Goal: Task Accomplishment & Management: Use online tool/utility

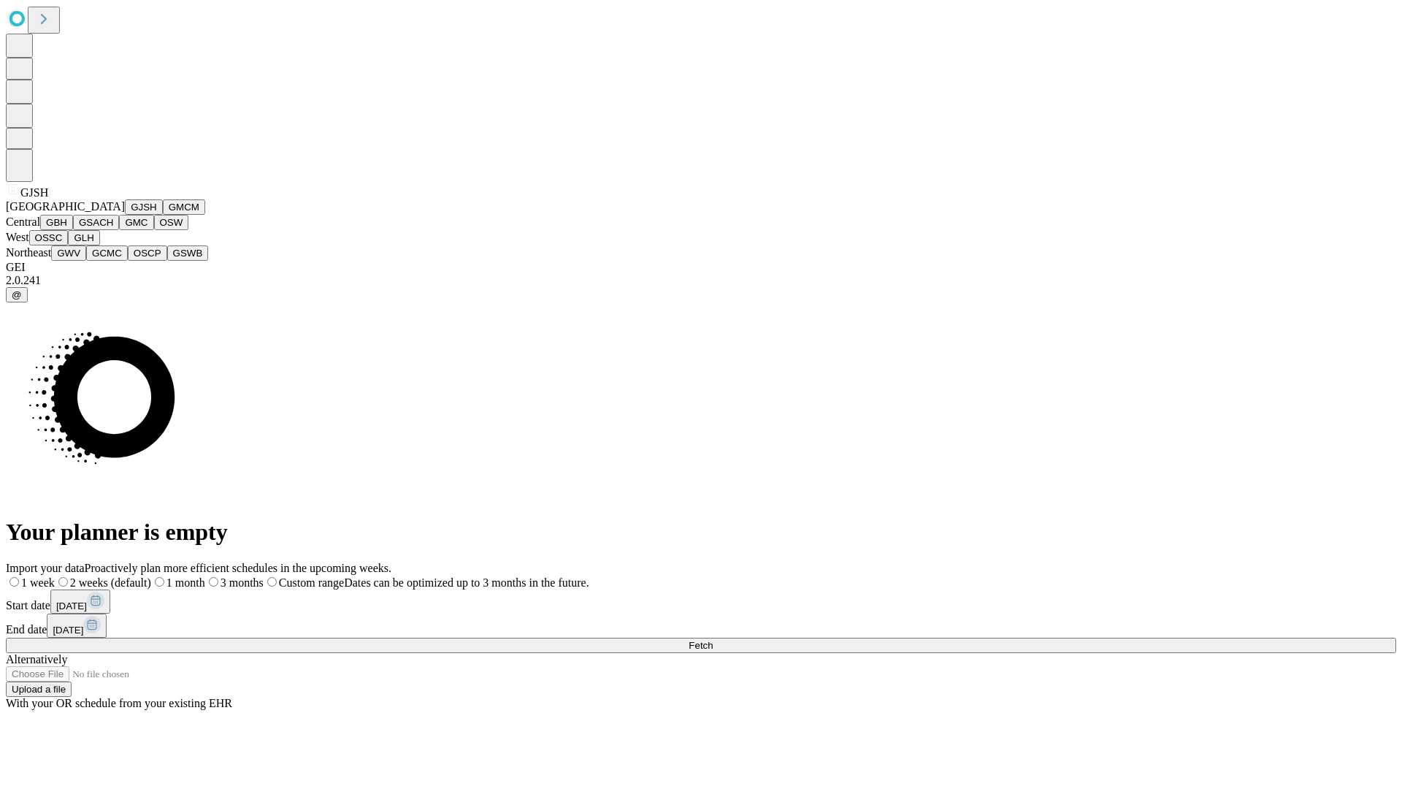
click at [125, 215] on button "GJSH" at bounding box center [144, 206] width 38 height 15
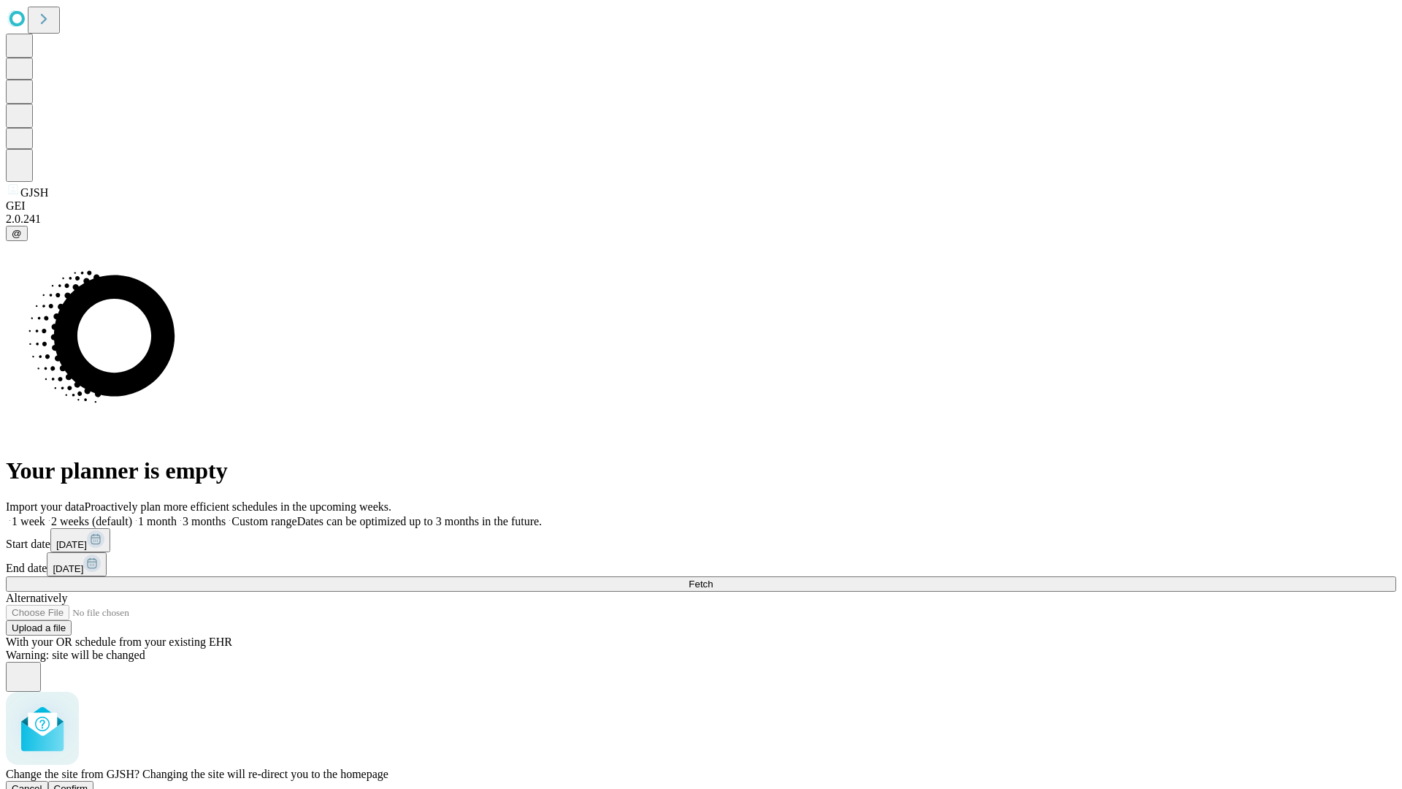
click at [88, 783] on span "Confirm" at bounding box center [71, 788] width 34 height 11
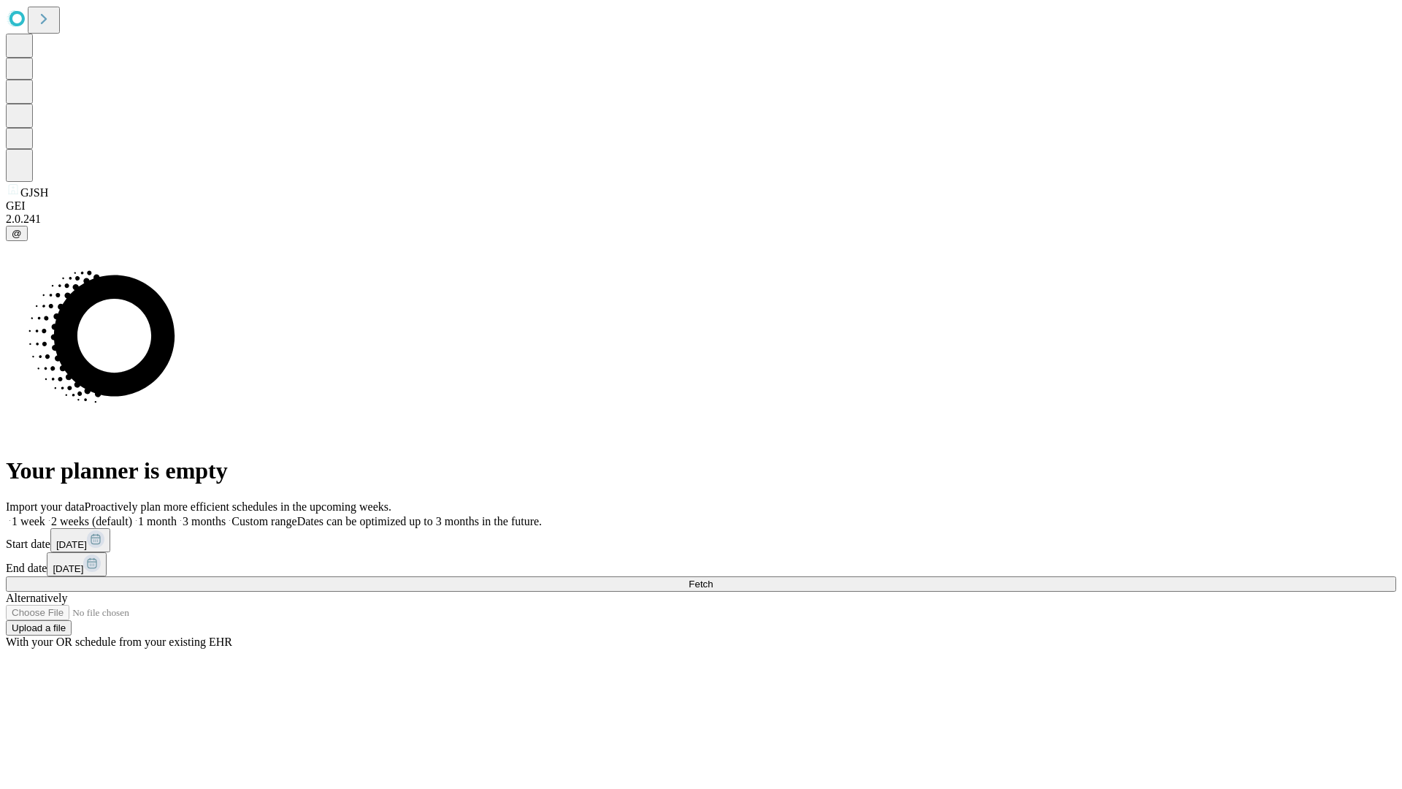
click at [177, 515] on label "1 month" at bounding box center [154, 521] width 45 height 12
click at [713, 578] on span "Fetch" at bounding box center [701, 583] width 24 height 11
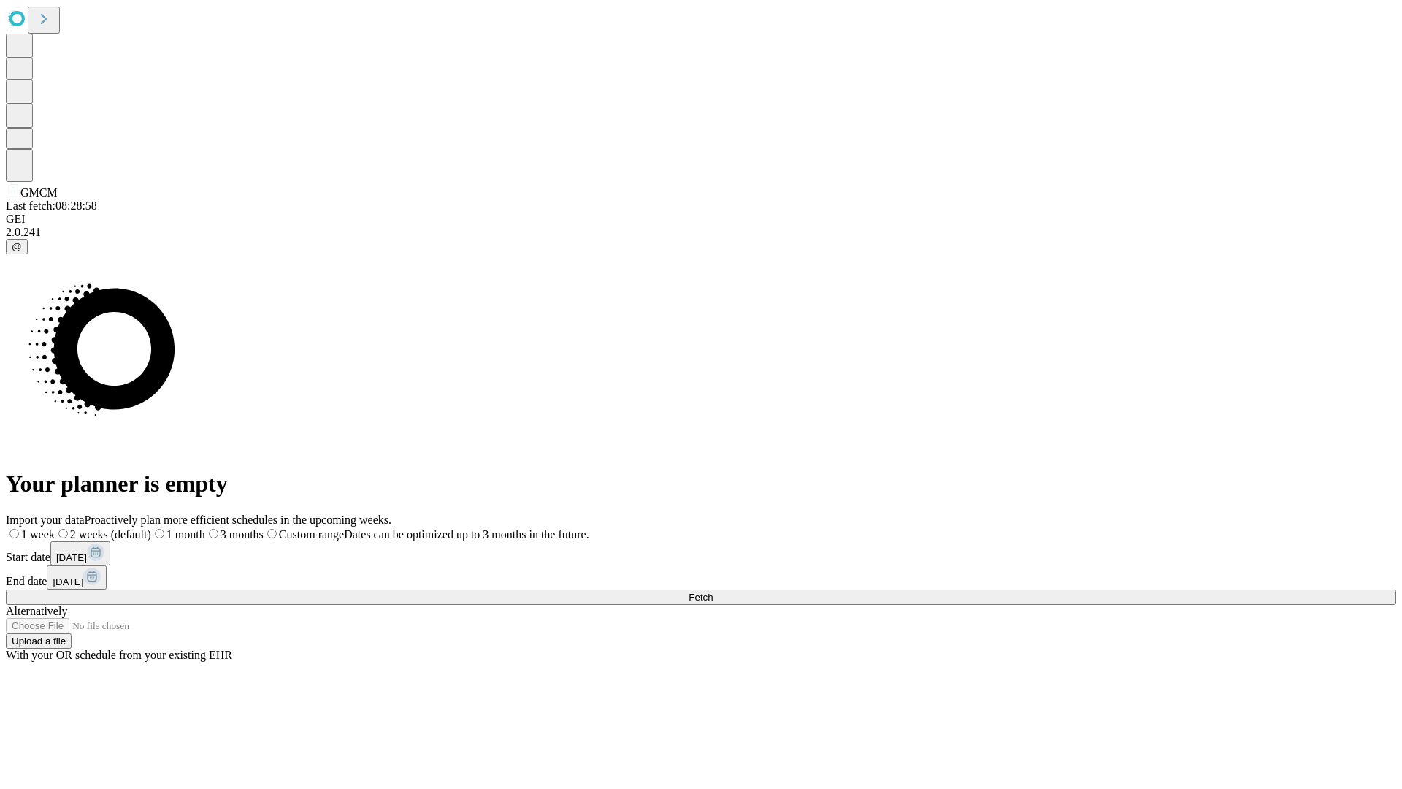
click at [205, 528] on label "1 month" at bounding box center [178, 534] width 54 height 12
click at [713, 591] on span "Fetch" at bounding box center [701, 596] width 24 height 11
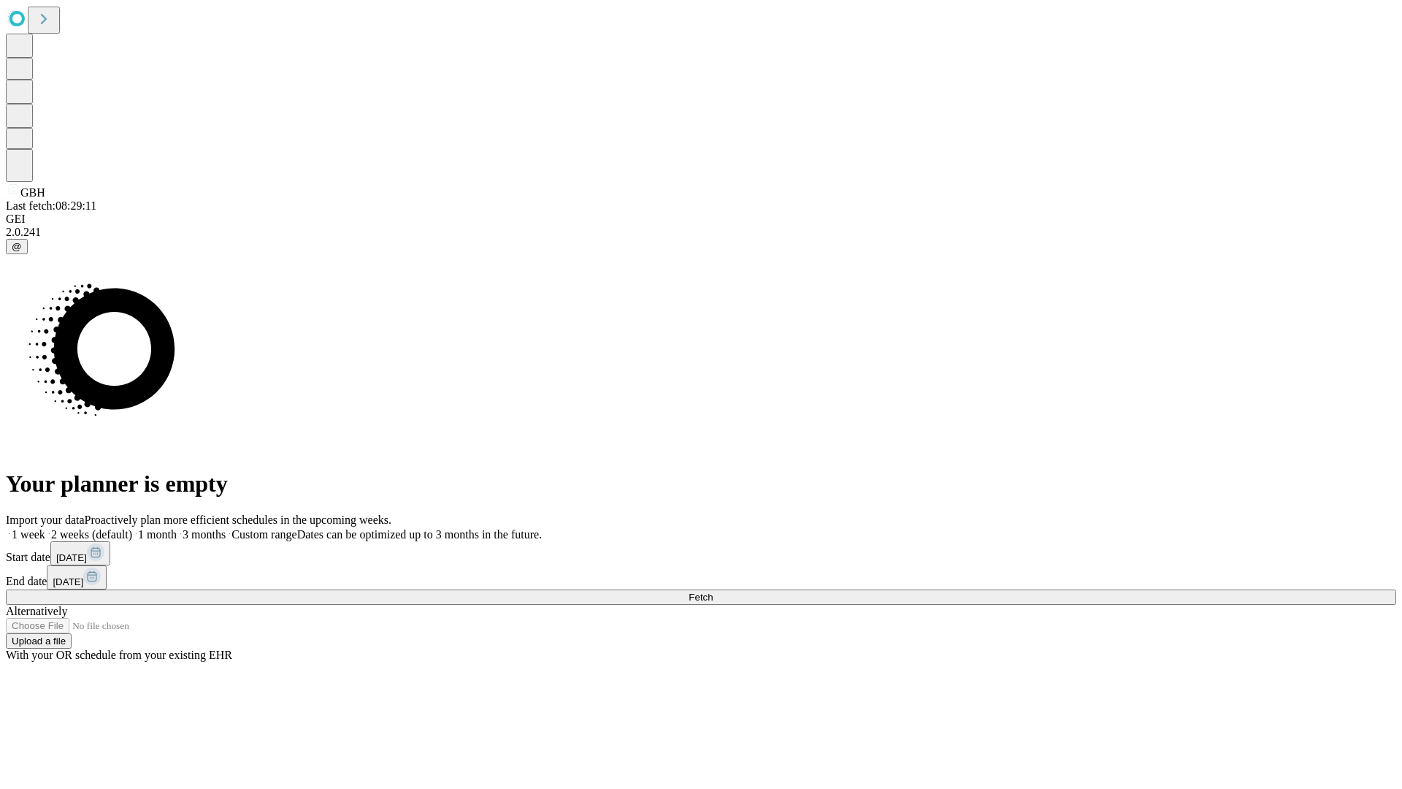
click at [177, 528] on label "1 month" at bounding box center [154, 534] width 45 height 12
click at [713, 591] on span "Fetch" at bounding box center [701, 596] width 24 height 11
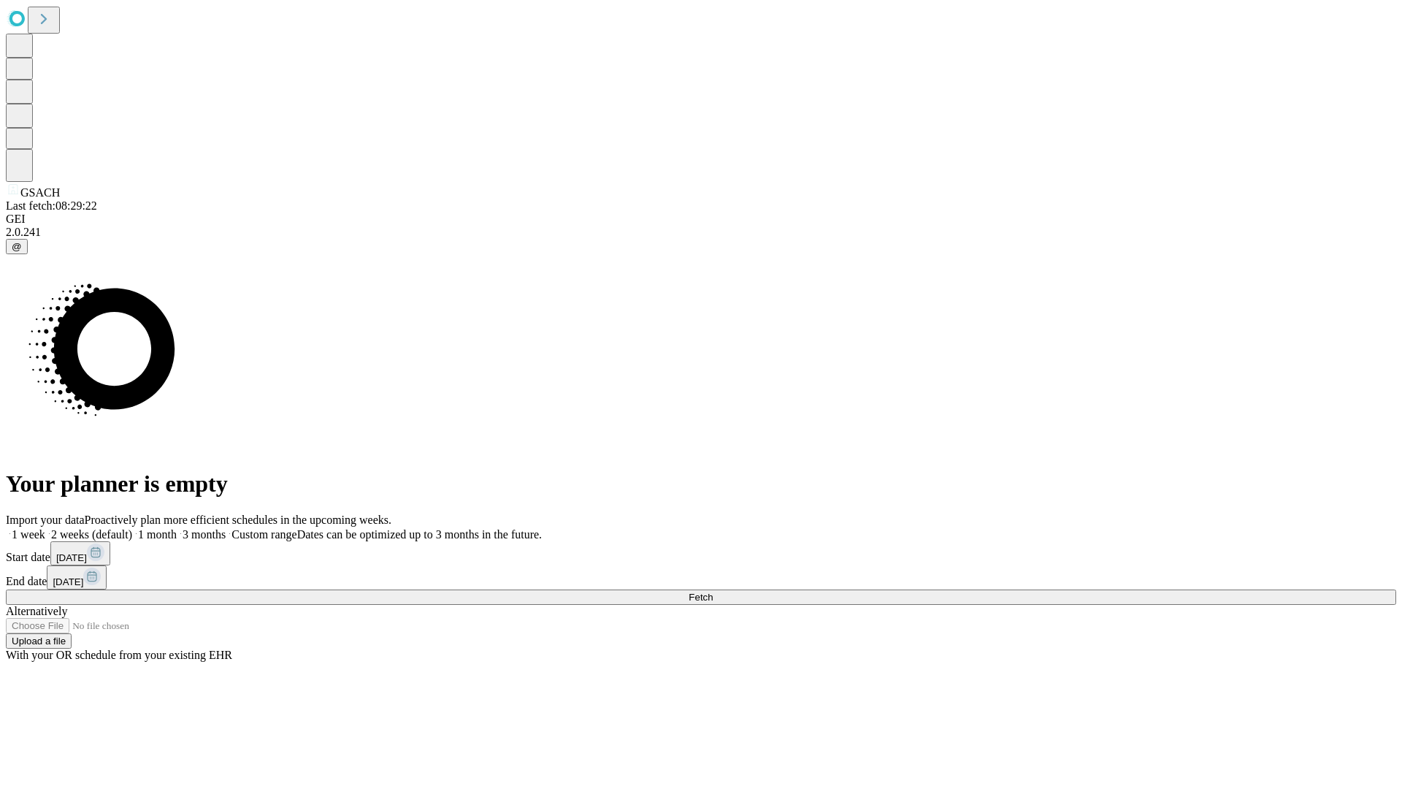
click at [177, 528] on label "1 month" at bounding box center [154, 534] width 45 height 12
click at [713, 591] on span "Fetch" at bounding box center [701, 596] width 24 height 11
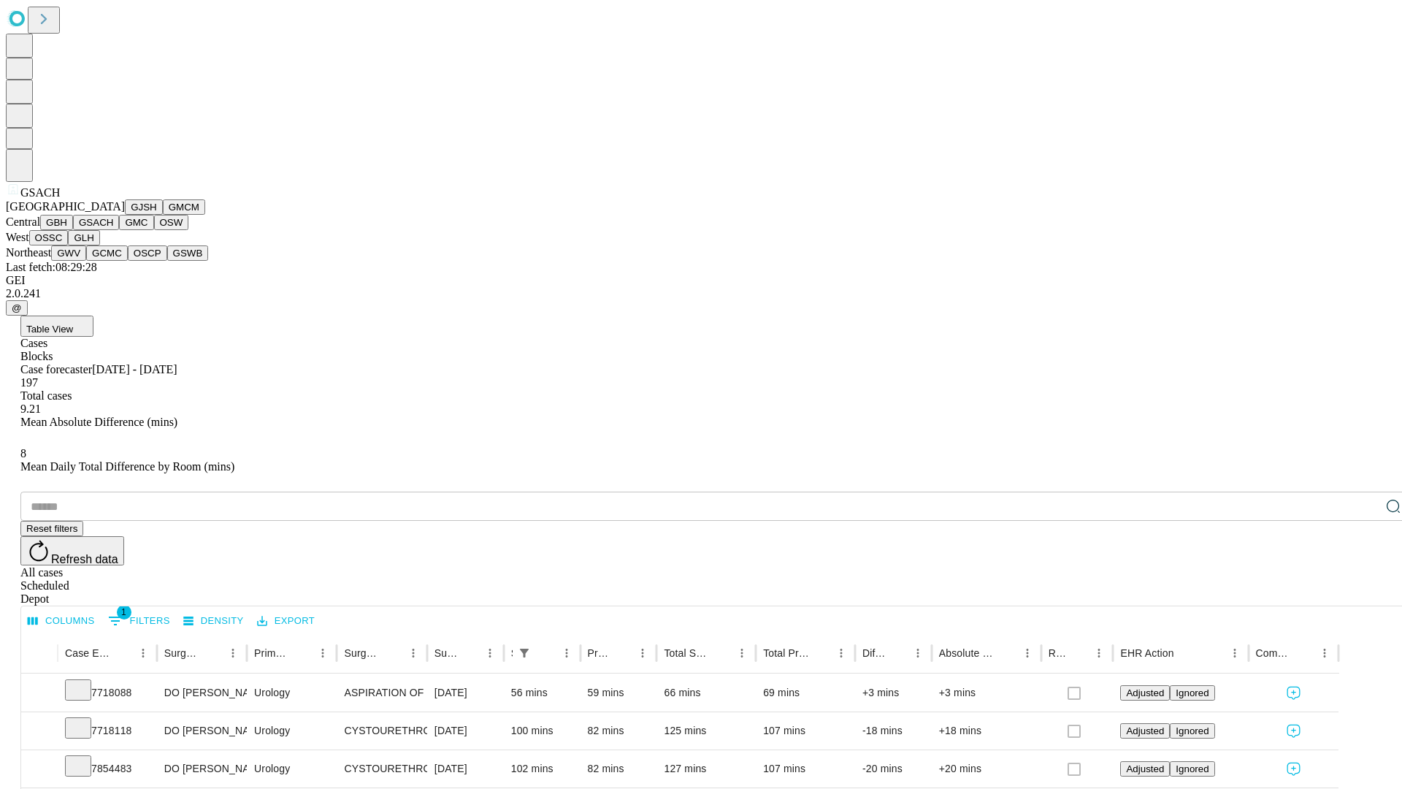
click at [119, 230] on button "GMC" at bounding box center [136, 222] width 34 height 15
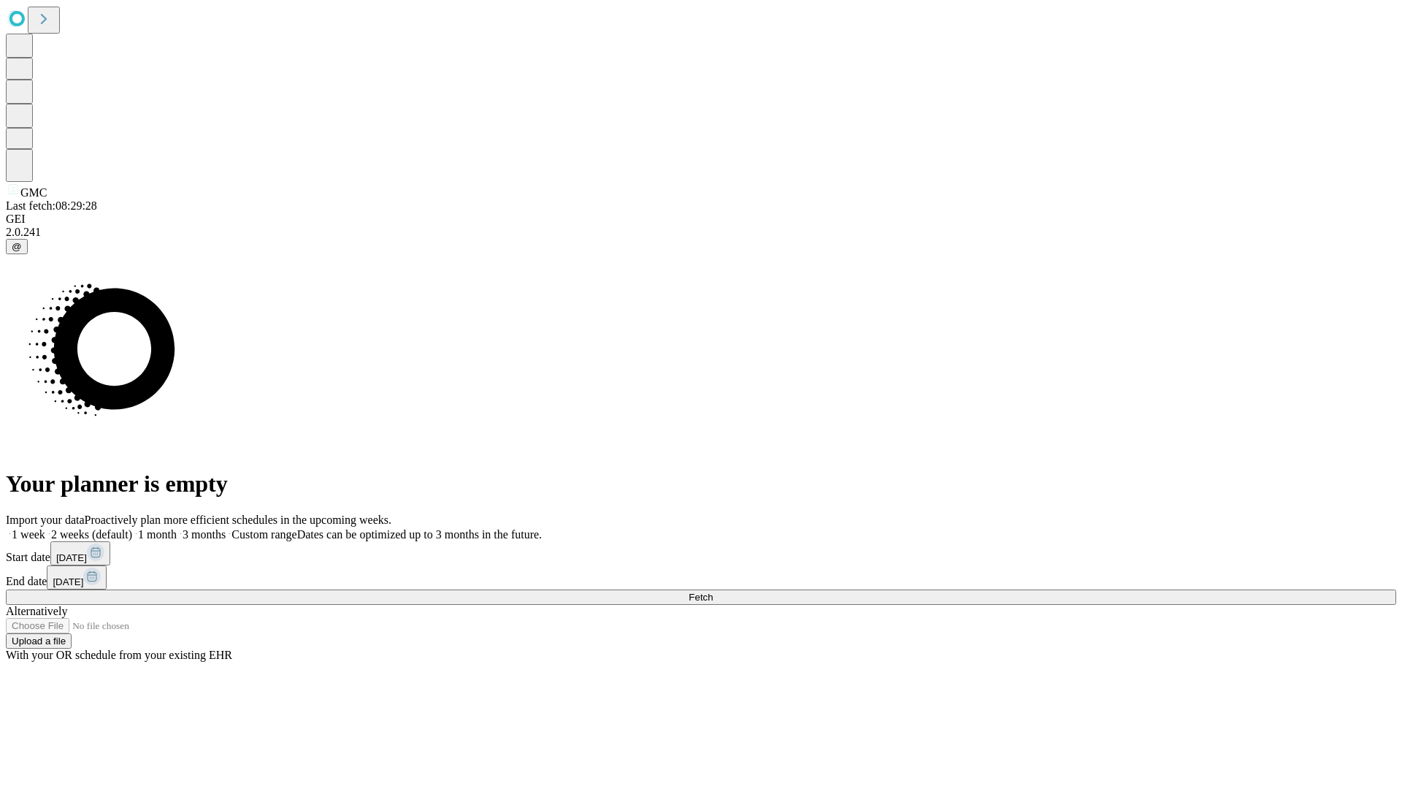
click at [177, 528] on label "1 month" at bounding box center [154, 534] width 45 height 12
click at [713, 591] on span "Fetch" at bounding box center [701, 596] width 24 height 11
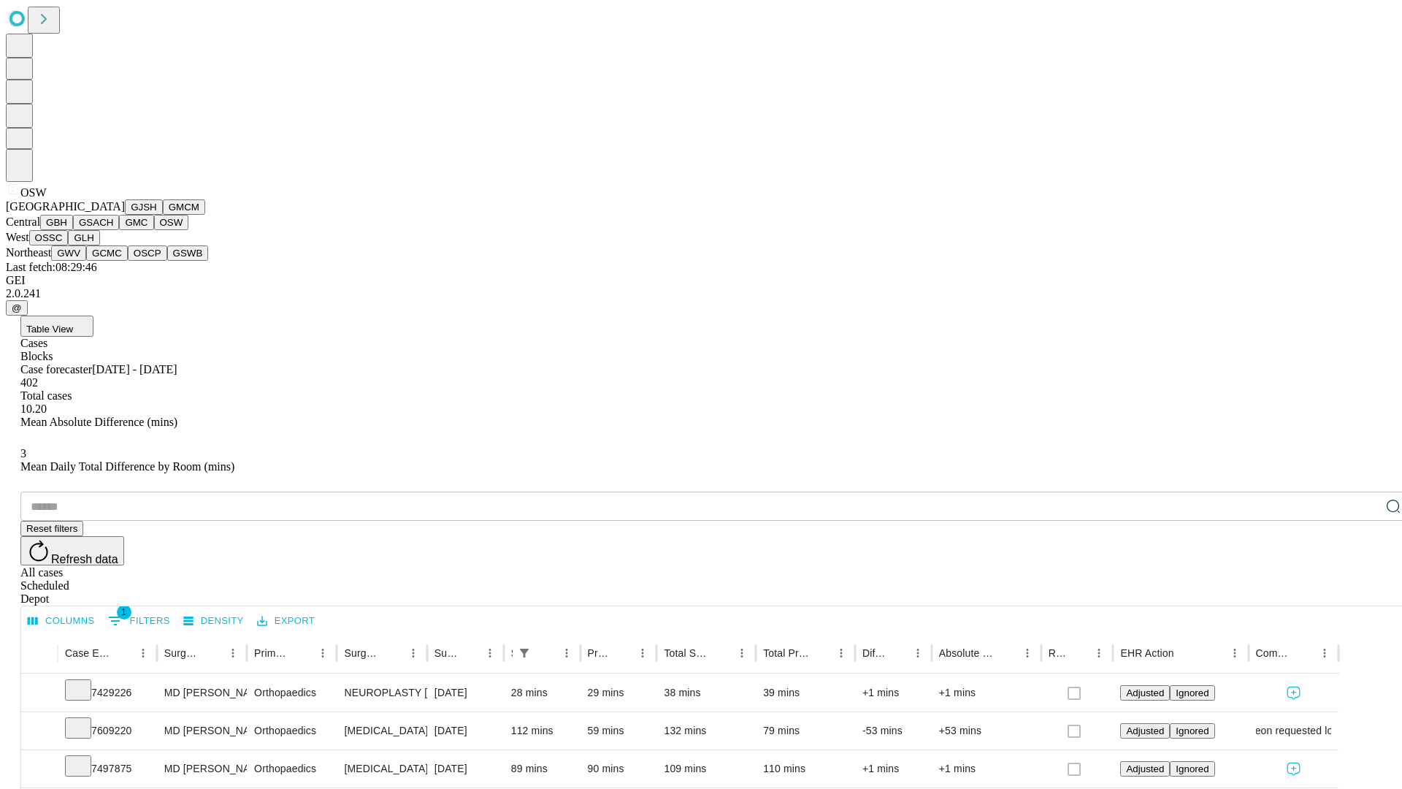
click at [69, 245] on button "OSSC" at bounding box center [48, 237] width 39 height 15
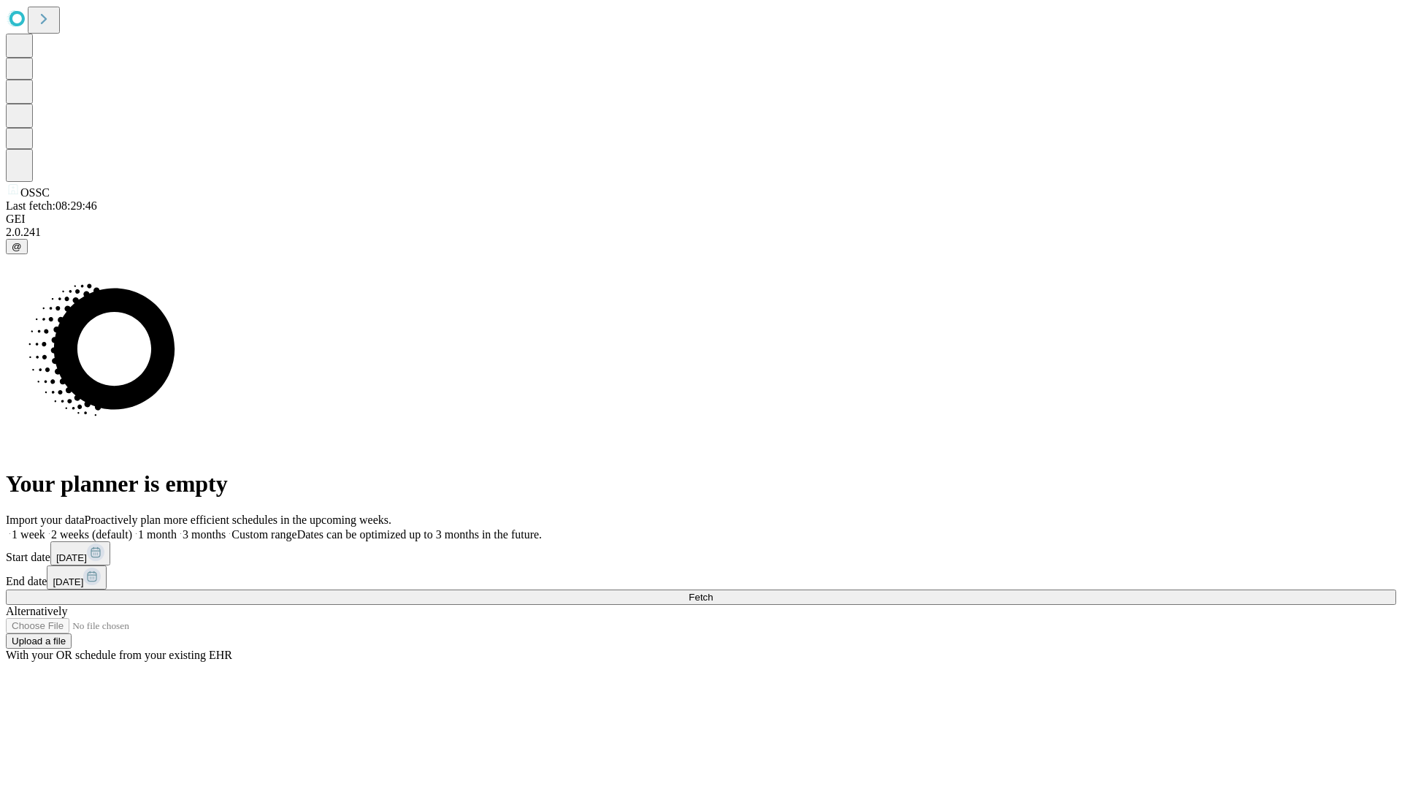
click at [177, 528] on label "1 month" at bounding box center [154, 534] width 45 height 12
click at [713, 591] on span "Fetch" at bounding box center [701, 596] width 24 height 11
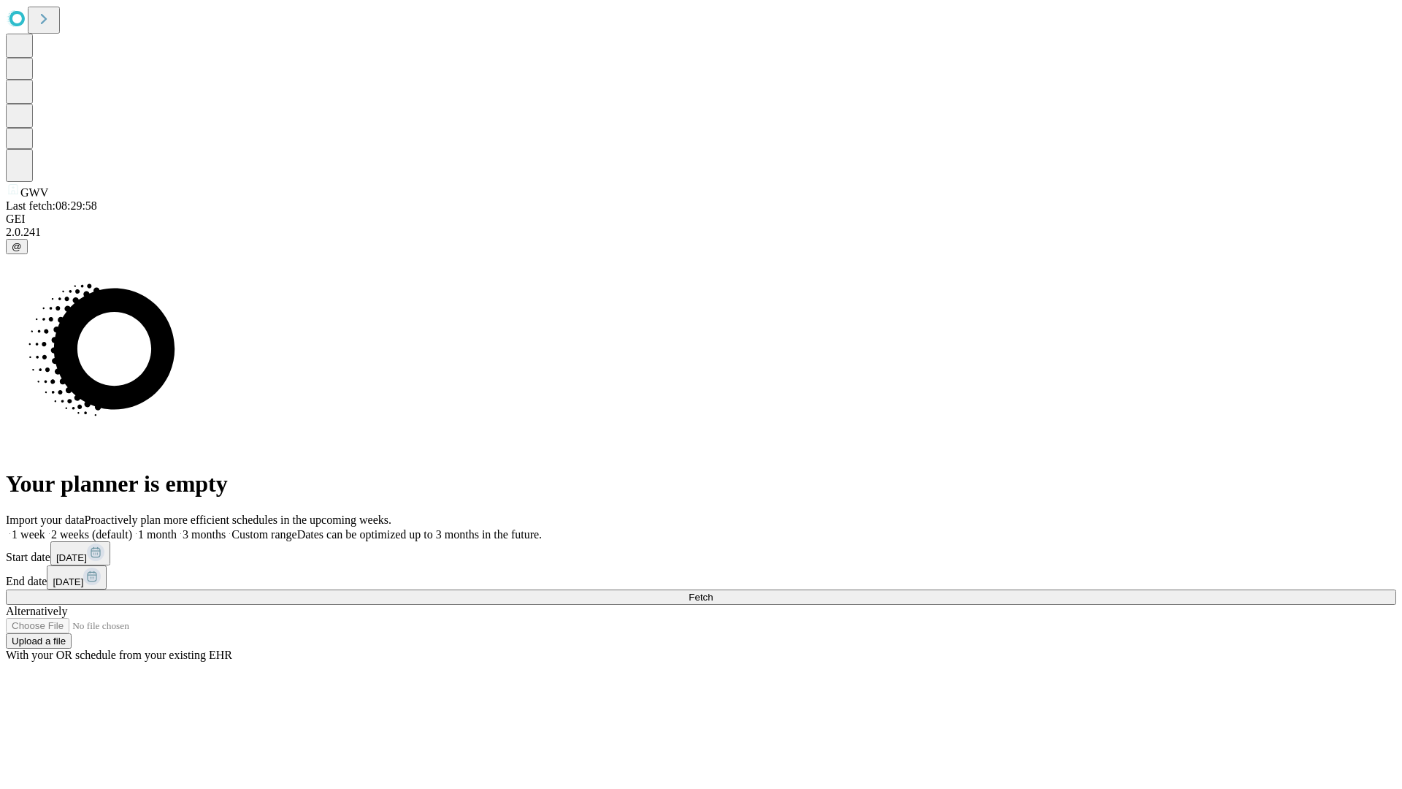
click at [713, 591] on span "Fetch" at bounding box center [701, 596] width 24 height 11
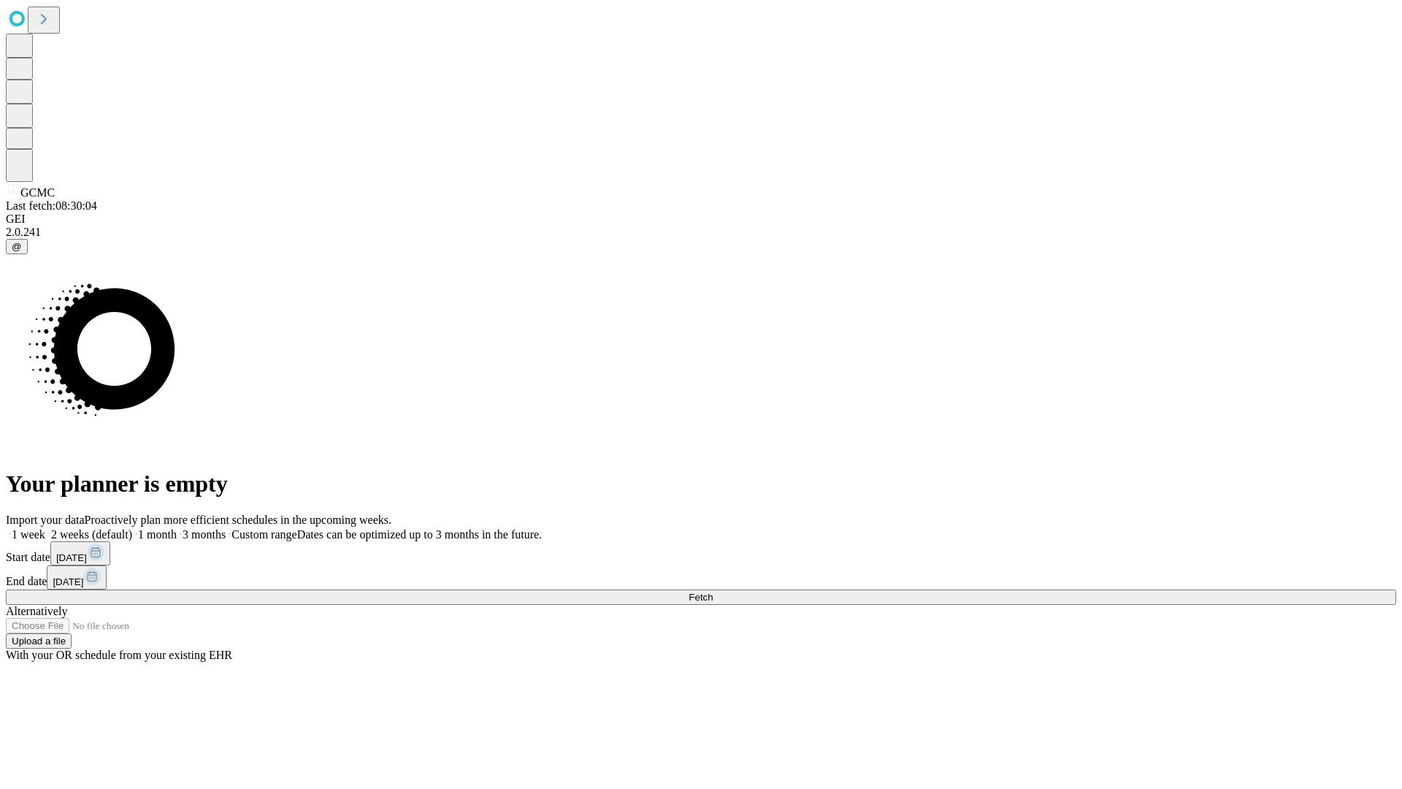
click at [713, 591] on span "Fetch" at bounding box center [701, 596] width 24 height 11
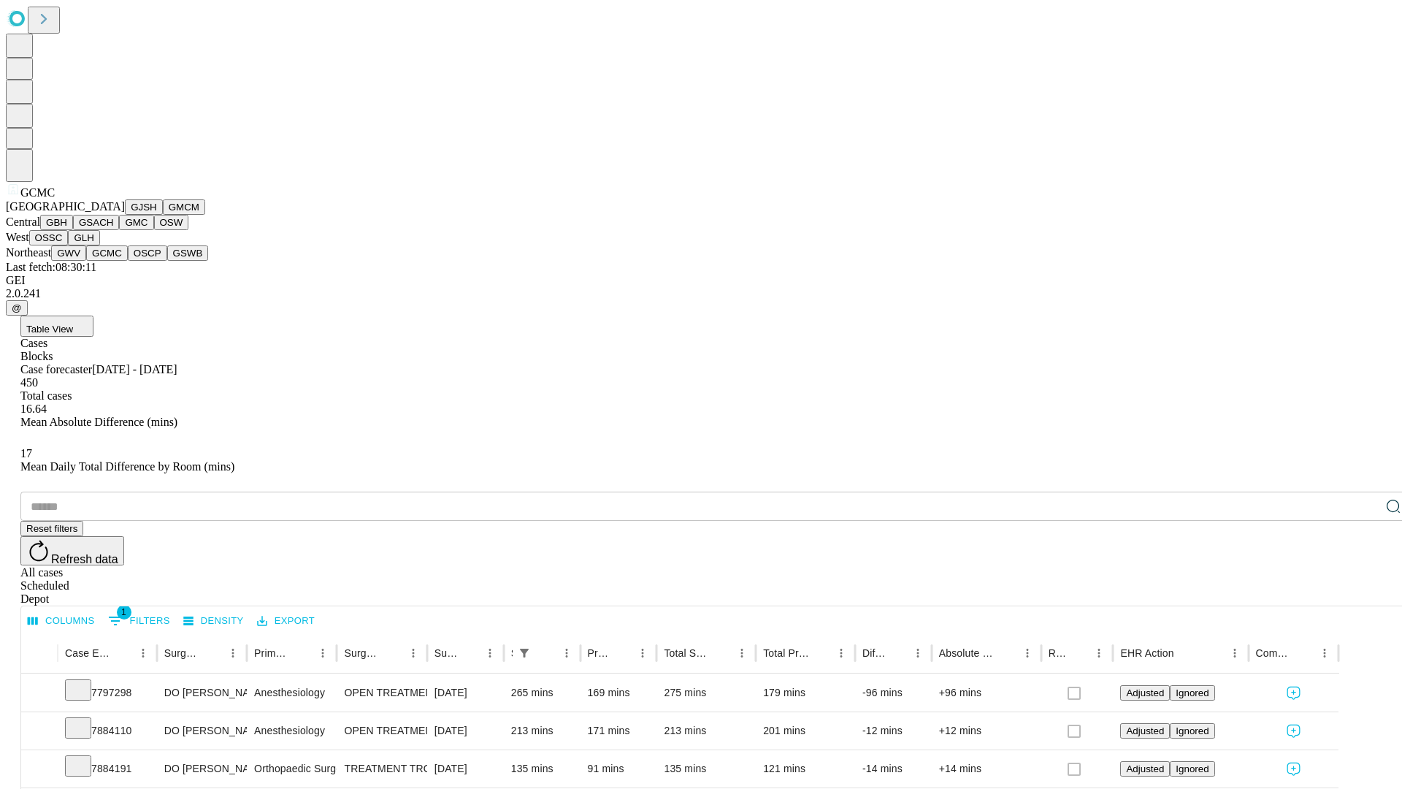
click at [128, 261] on button "OSCP" at bounding box center [147, 252] width 39 height 15
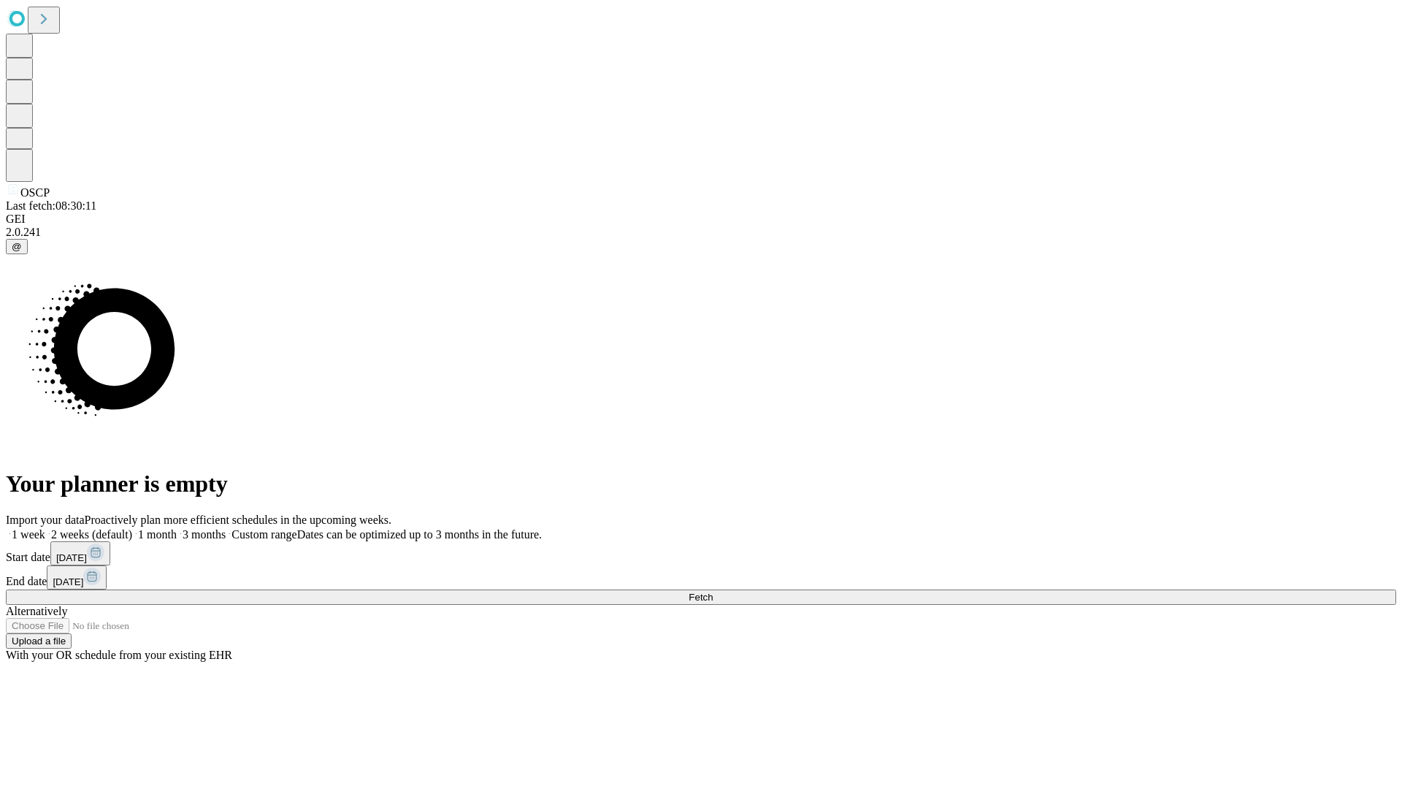
click at [177, 528] on label "1 month" at bounding box center [154, 534] width 45 height 12
click at [713, 591] on span "Fetch" at bounding box center [701, 596] width 24 height 11
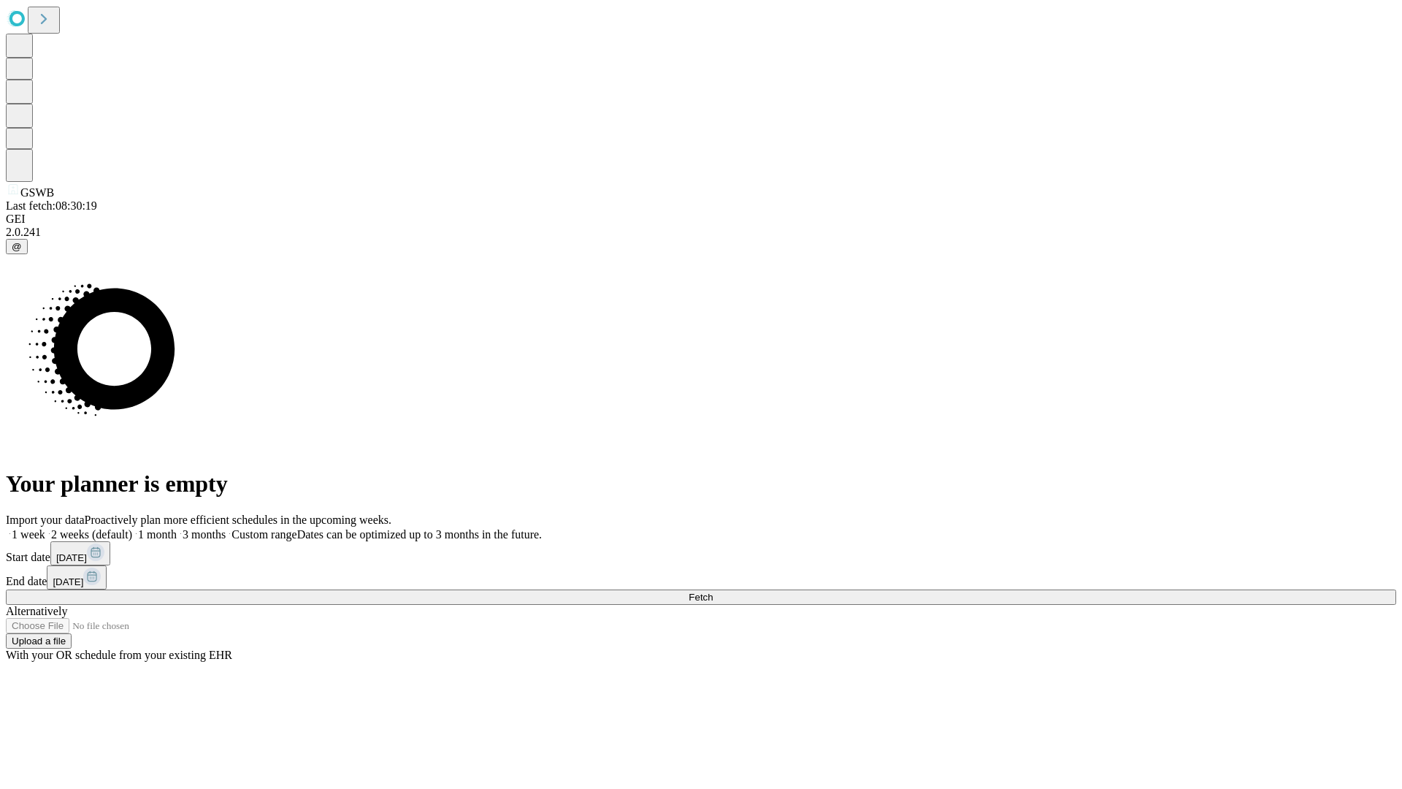
click at [177, 528] on label "1 month" at bounding box center [154, 534] width 45 height 12
click at [713, 591] on span "Fetch" at bounding box center [701, 596] width 24 height 11
